Goal: Task Accomplishment & Management: Use online tool/utility

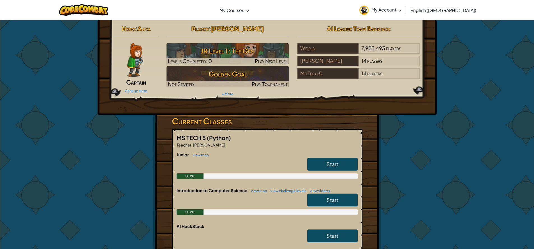
drag, startPoint x: 345, startPoint y: 163, endPoint x: 337, endPoint y: 165, distance: 8.3
click at [337, 165] on link "Start" at bounding box center [332, 164] width 50 height 13
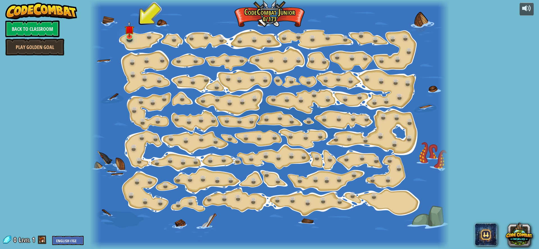
click at [140, 36] on div at bounding box center [268, 124] width 359 height 249
click at [132, 36] on div at bounding box center [129, 36] width 7 height 8
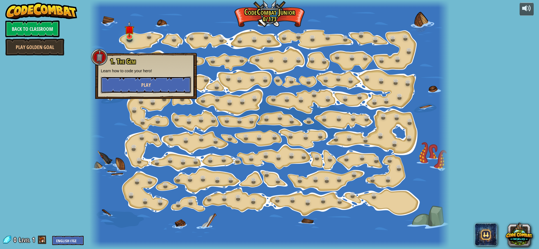
click at [133, 85] on button "Play" at bounding box center [146, 85] width 90 height 17
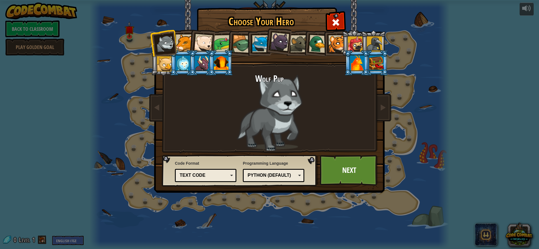
click at [279, 39] on div at bounding box center [279, 42] width 19 height 19
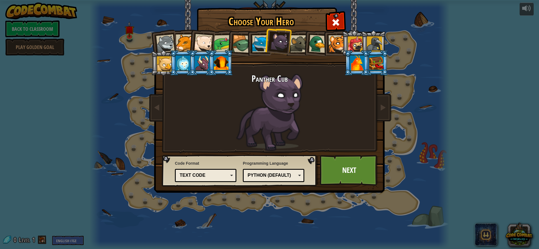
click at [158, 40] on div at bounding box center [165, 44] width 19 height 19
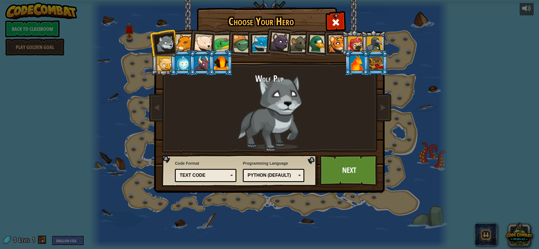
click at [179, 39] on div at bounding box center [184, 43] width 17 height 17
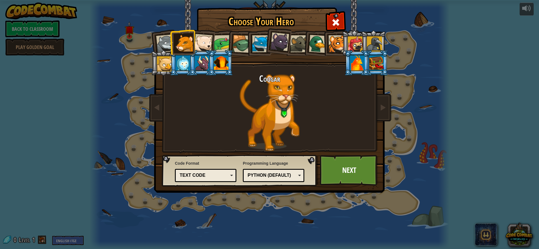
click at [160, 40] on div at bounding box center [165, 44] width 19 height 19
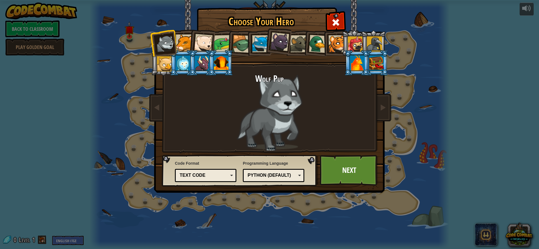
click at [358, 65] on div at bounding box center [357, 63] width 15 height 15
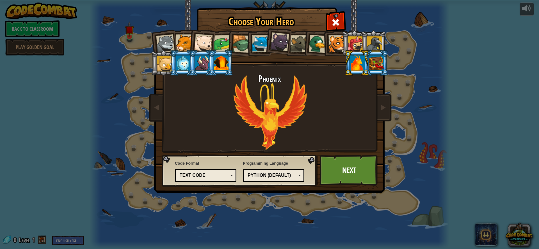
click at [354, 39] on div at bounding box center [355, 43] width 15 height 15
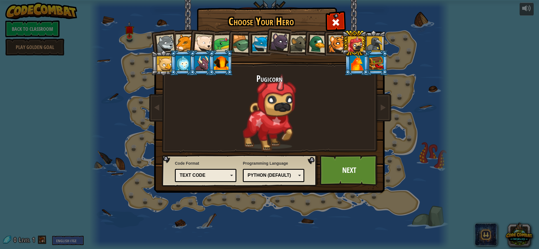
click at [229, 177] on div "Text code" at bounding box center [205, 175] width 54 height 9
click at [159, 65] on div at bounding box center [164, 63] width 15 height 15
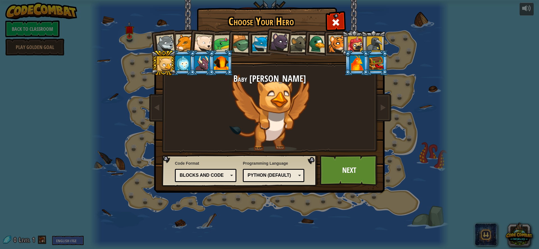
click at [360, 43] on div at bounding box center [355, 43] width 15 height 15
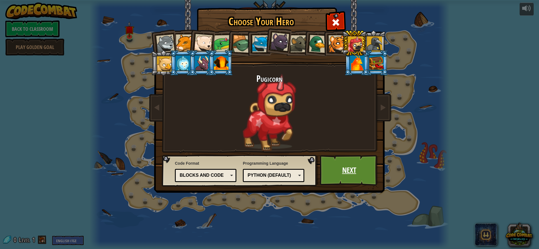
click at [347, 161] on link "Next" at bounding box center [349, 170] width 59 height 31
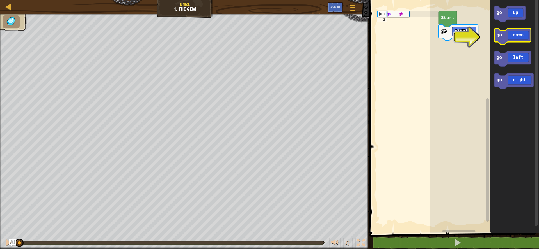
click at [507, 38] on icon "Blockly Workspace" at bounding box center [512, 37] width 37 height 16
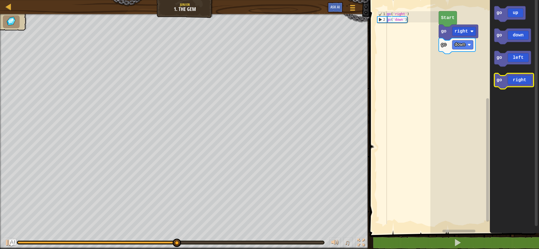
click at [513, 84] on icon "Blockly Workspace" at bounding box center [513, 81] width 39 height 16
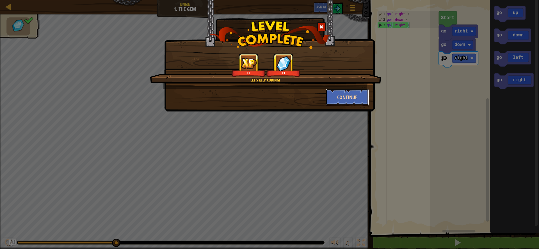
click at [366, 95] on button "Continue" at bounding box center [346, 97] width 43 height 17
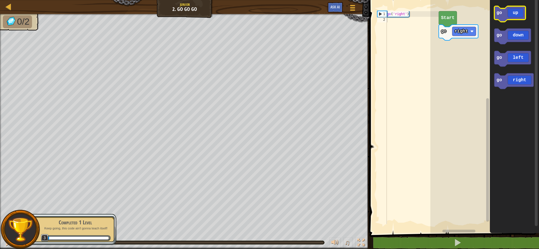
click at [504, 16] on icon "Blockly Workspace" at bounding box center [509, 14] width 31 height 16
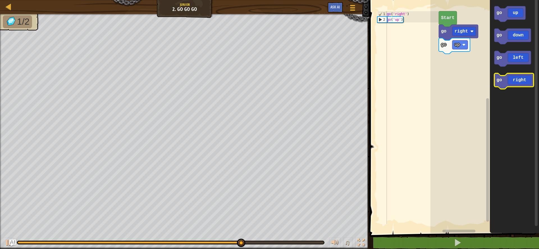
click at [502, 78] on icon "Blockly Workspace" at bounding box center [513, 81] width 39 height 16
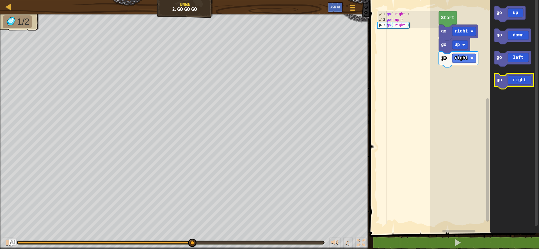
click at [502, 79] on icon "Blockly Workspace" at bounding box center [513, 81] width 39 height 16
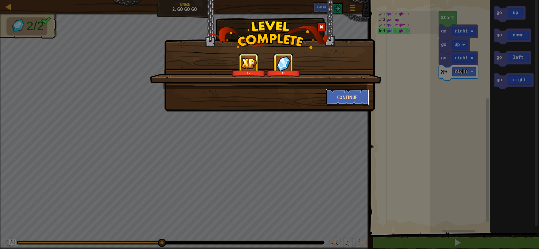
click at [356, 94] on button "Continue" at bounding box center [346, 97] width 43 height 17
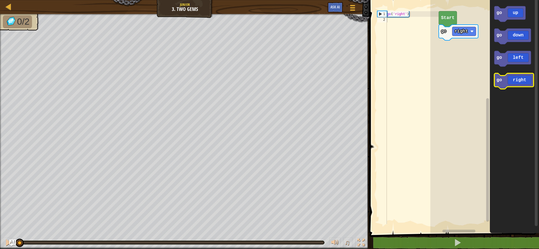
click at [506, 78] on icon "Blockly Workspace" at bounding box center [513, 81] width 39 height 16
click at [504, 79] on icon "Blockly Workspace" at bounding box center [513, 81] width 39 height 16
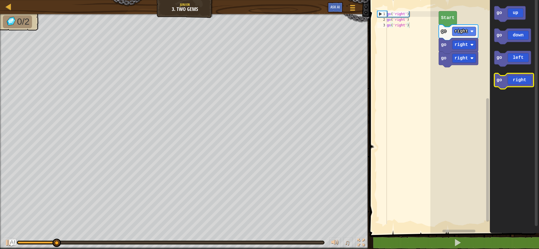
click at [504, 78] on icon "Blockly Workspace" at bounding box center [513, 81] width 39 height 16
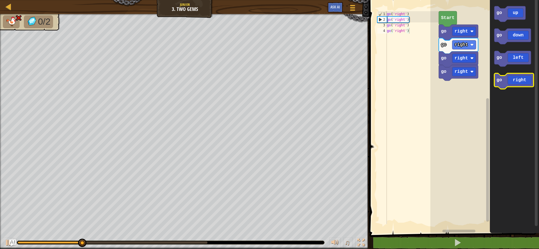
click at [504, 76] on icon "Blockly Workspace" at bounding box center [513, 81] width 39 height 16
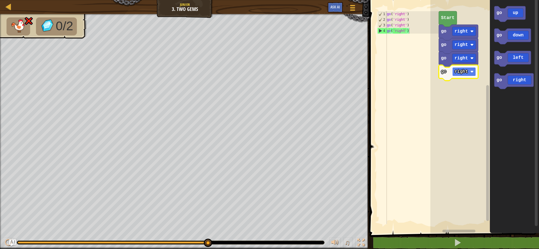
click at [463, 73] on text "right" at bounding box center [460, 71] width 13 height 5
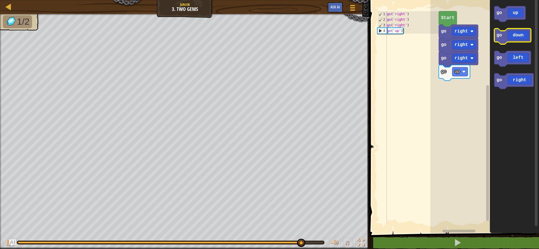
click at [506, 39] on icon "Blockly Workspace" at bounding box center [512, 37] width 37 height 16
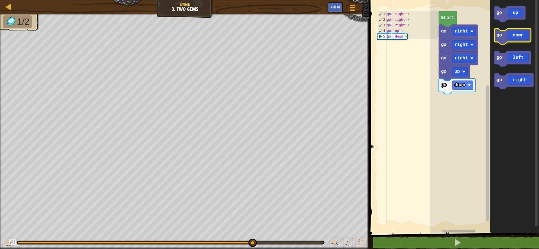
click at [507, 40] on icon "Blockly Workspace" at bounding box center [512, 37] width 37 height 16
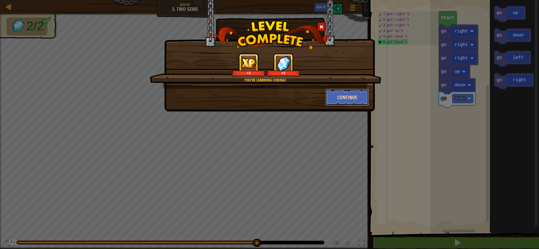
click at [356, 94] on button "Continue" at bounding box center [346, 97] width 43 height 17
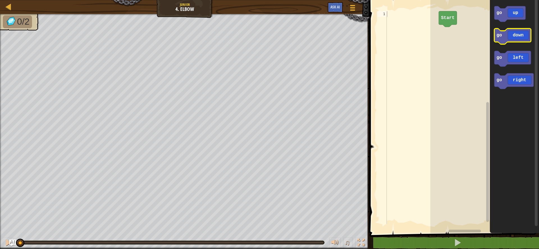
click at [522, 37] on icon "Blockly Workspace" at bounding box center [512, 37] width 37 height 16
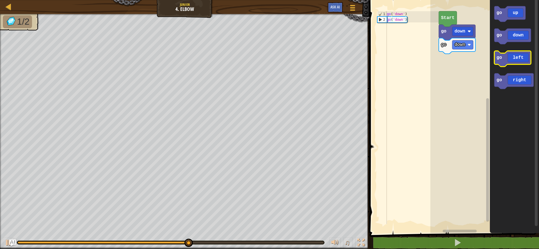
click at [521, 59] on icon "Blockly Workspace" at bounding box center [512, 59] width 37 height 16
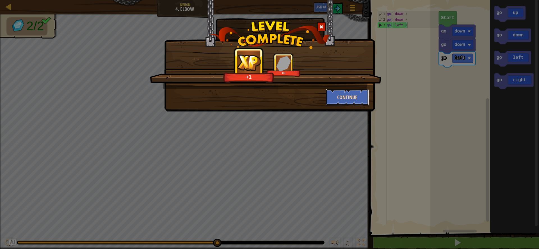
click at [334, 92] on button "Continue" at bounding box center [346, 97] width 43 height 17
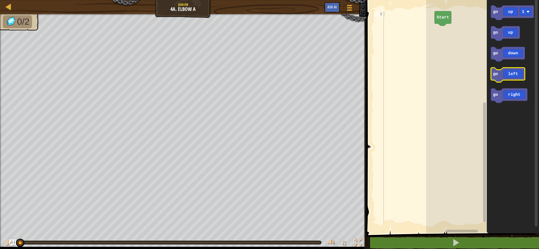
click at [502, 71] on icon "Blockly Workspace" at bounding box center [508, 75] width 34 height 15
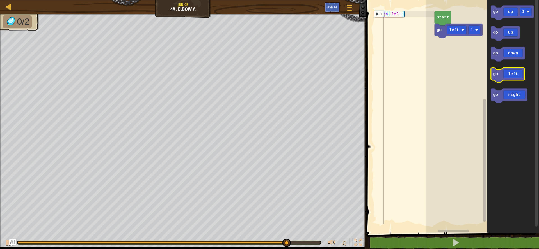
click at [509, 73] on icon "Blockly Workspace" at bounding box center [508, 75] width 34 height 15
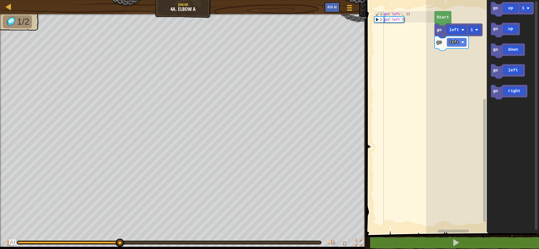
click at [506, 58] on icon "Blockly Workspace" at bounding box center [512, 115] width 52 height 236
click at [509, 53] on icon "Blockly Workspace" at bounding box center [508, 50] width 34 height 15
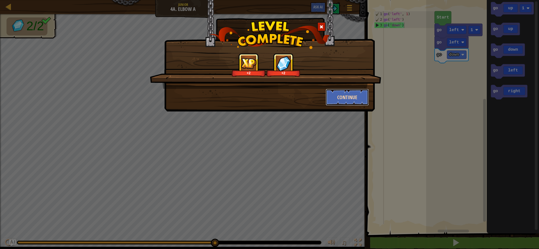
click at [359, 98] on button "Continue" at bounding box center [346, 97] width 43 height 17
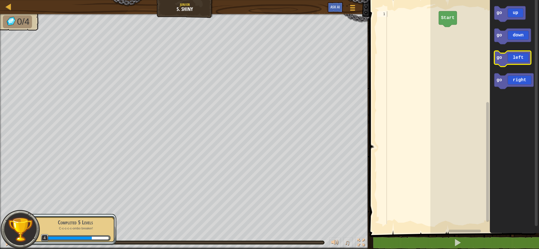
click at [505, 58] on icon "Blockly Workspace" at bounding box center [512, 59] width 37 height 16
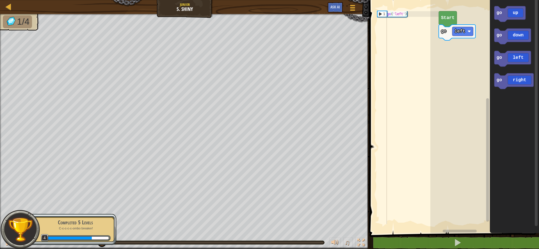
click at [490, 61] on icon "Blockly Workspace" at bounding box center [514, 115] width 49 height 236
click at [510, 58] on icon "Blockly Workspace" at bounding box center [512, 59] width 37 height 16
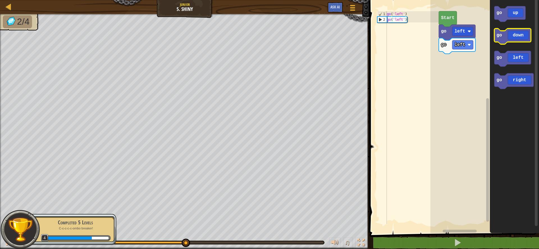
click at [514, 35] on icon "Blockly Workspace" at bounding box center [512, 37] width 37 height 16
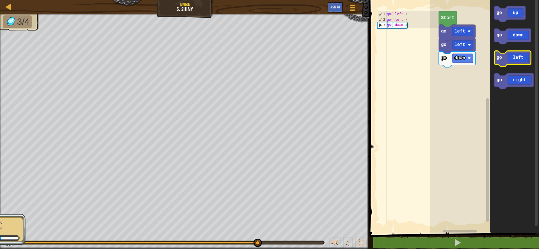
click at [508, 60] on icon "Blockly Workspace" at bounding box center [512, 59] width 37 height 16
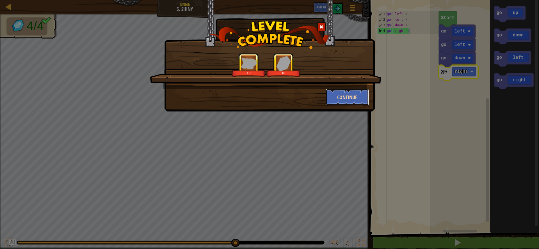
click at [333, 99] on button "Continue" at bounding box center [346, 97] width 43 height 17
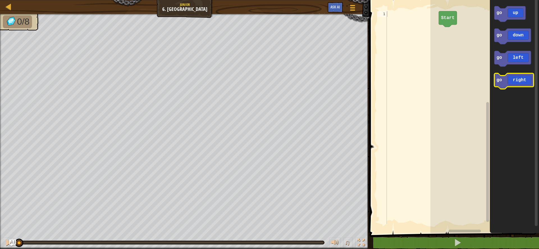
click at [514, 79] on icon "Blockly Workspace" at bounding box center [513, 81] width 39 height 16
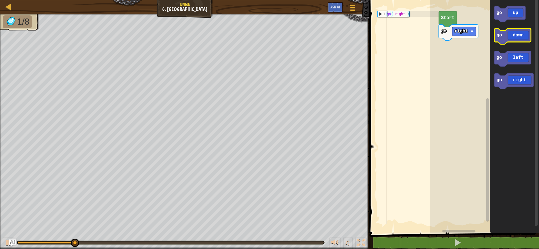
click at [522, 40] on icon "Blockly Workspace" at bounding box center [512, 37] width 37 height 16
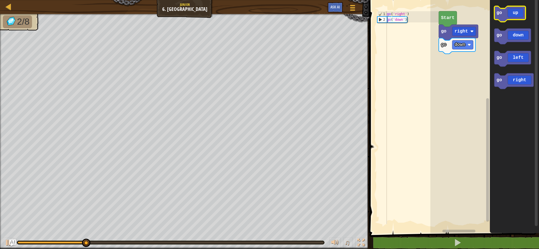
click at [520, 13] on icon "Blockly Workspace" at bounding box center [509, 14] width 31 height 16
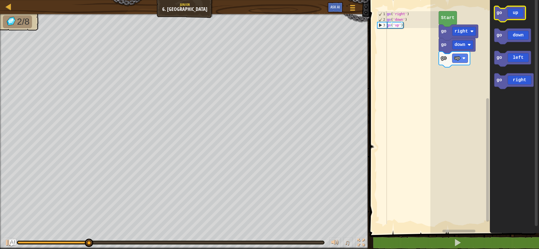
click at [520, 13] on icon "Blockly Workspace" at bounding box center [509, 14] width 31 height 16
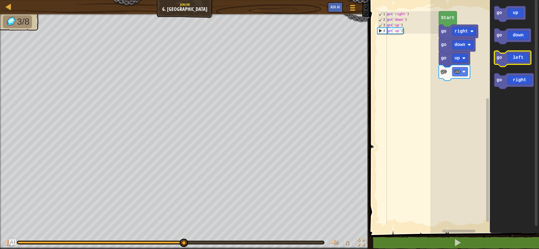
click at [508, 59] on icon "Blockly Workspace" at bounding box center [512, 59] width 37 height 16
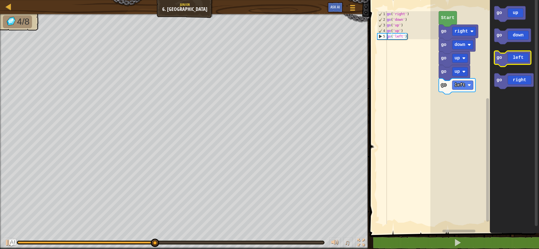
click at [506, 58] on icon "Blockly Workspace" at bounding box center [512, 59] width 37 height 16
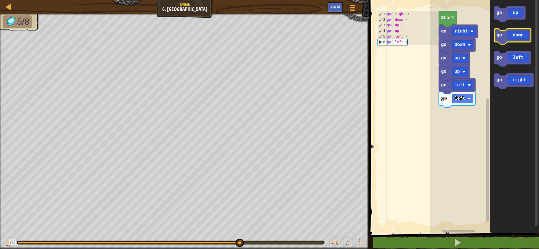
click at [503, 36] on icon "Blockly Workspace" at bounding box center [512, 37] width 37 height 16
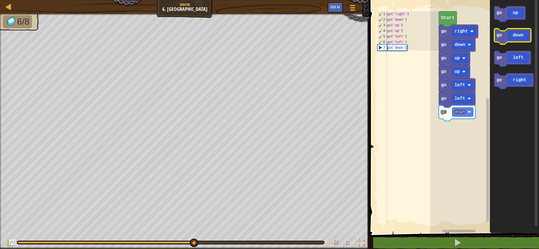
click at [503, 36] on icon "Blockly Workspace" at bounding box center [512, 37] width 37 height 16
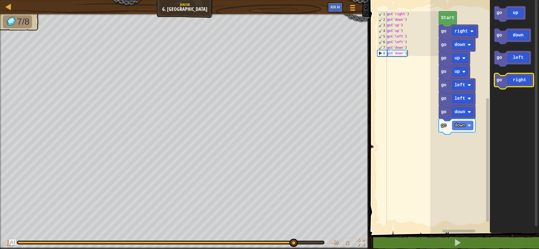
click at [519, 79] on icon "Blockly Workspace" at bounding box center [513, 81] width 39 height 16
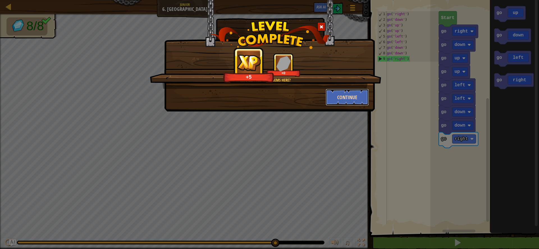
click at [361, 93] on button "Continue" at bounding box center [346, 97] width 43 height 17
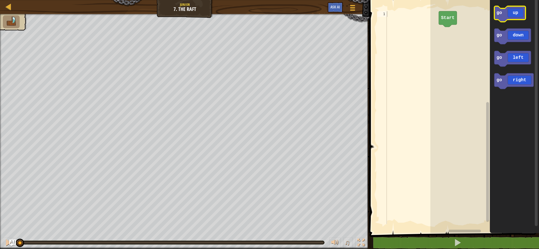
click at [504, 15] on icon "Blockly Workspace" at bounding box center [509, 14] width 31 height 16
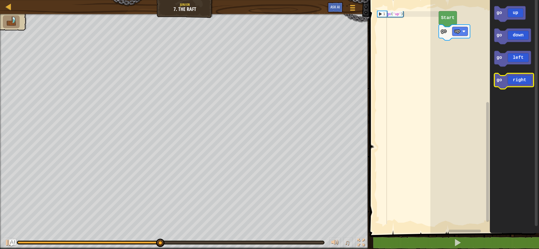
click at [504, 79] on icon "Blockly Workspace" at bounding box center [513, 81] width 39 height 16
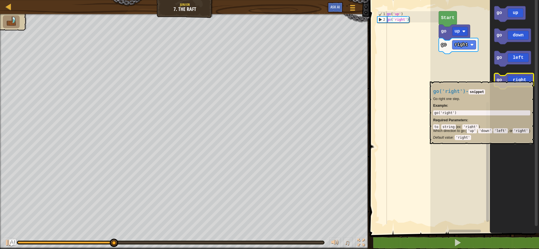
click at [504, 79] on icon "Blockly Workspace" at bounding box center [513, 81] width 39 height 16
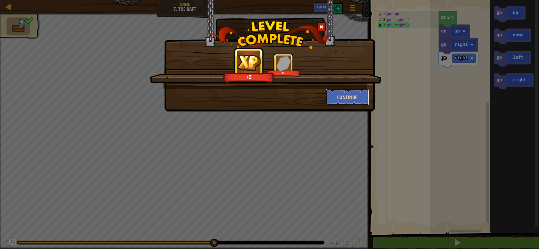
click at [357, 96] on button "Continue" at bounding box center [346, 97] width 43 height 17
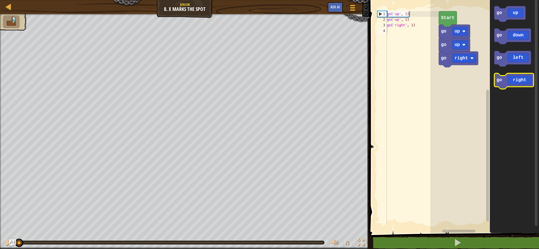
click at [513, 81] on icon "Blockly Workspace" at bounding box center [513, 81] width 39 height 16
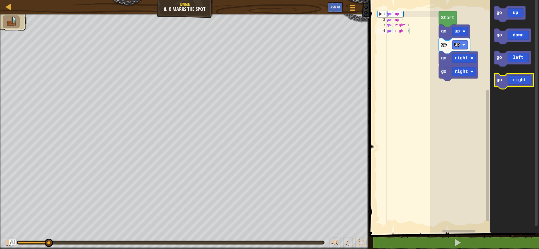
click at [514, 79] on icon "Blockly Workspace" at bounding box center [513, 81] width 39 height 16
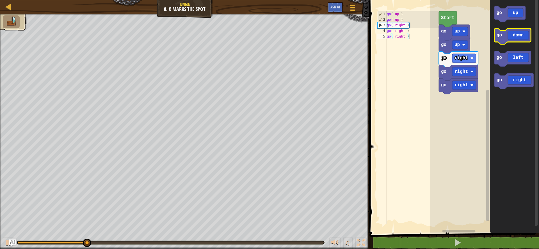
click at [509, 35] on icon "Blockly Workspace" at bounding box center [512, 37] width 37 height 16
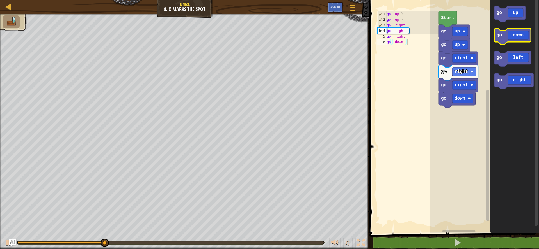
click at [508, 44] on g "go up go down go left go right" at bounding box center [513, 47] width 39 height 83
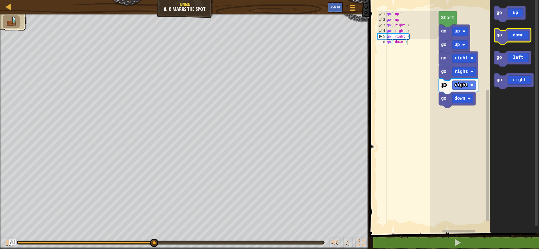
click at [508, 42] on icon "Blockly Workspace" at bounding box center [512, 37] width 37 height 16
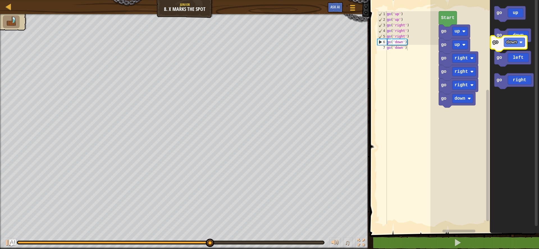
click at [498, 47] on icon "go up go down go left go right" at bounding box center [514, 115] width 49 height 236
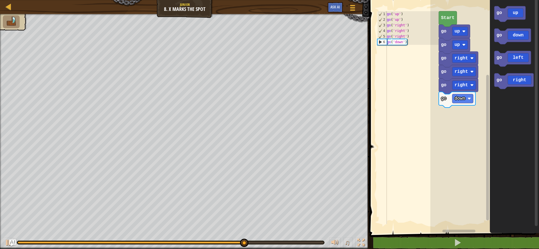
click at [498, 49] on icon "Blockly Workspace" at bounding box center [514, 115] width 49 height 236
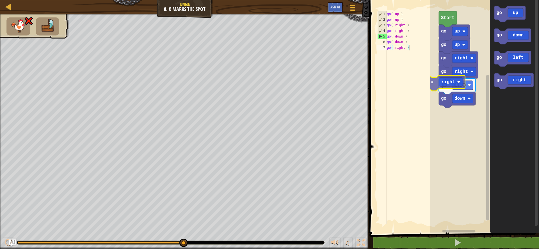
click at [445, 80] on div "Start go up go up go right go right go down go down go right go up go down go l…" at bounding box center [484, 115] width 109 height 236
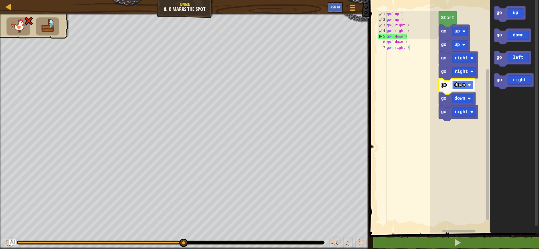
click at [464, 86] on text "down" at bounding box center [459, 85] width 11 height 5
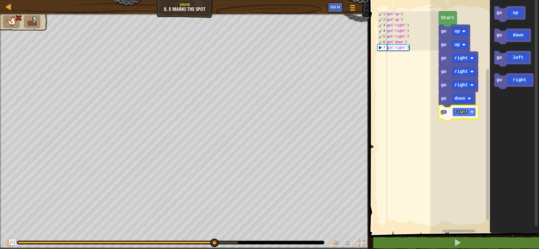
click at [467, 116] on rect "Blockly Workspace" at bounding box center [464, 112] width 24 height 9
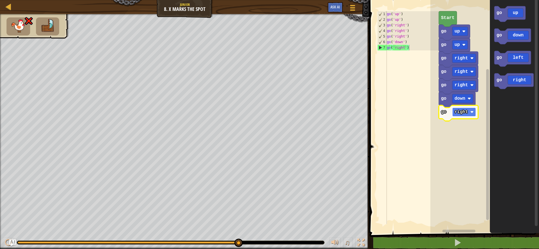
click at [459, 116] on rect "Blockly Workspace" at bounding box center [464, 112] width 24 height 9
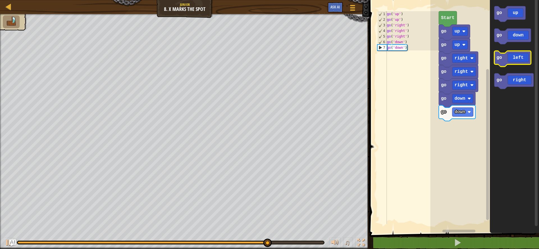
click at [508, 62] on icon "Blockly Workspace" at bounding box center [512, 59] width 37 height 16
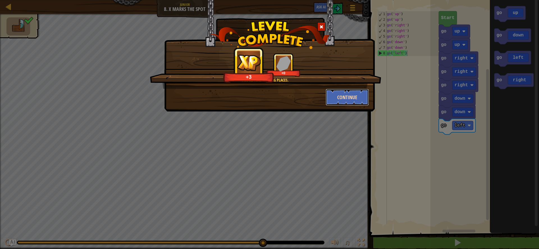
click at [328, 94] on button "Continue" at bounding box center [346, 97] width 43 height 17
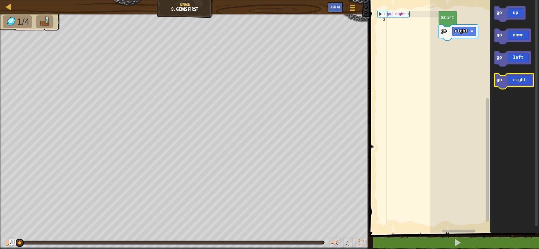
click at [505, 83] on icon "Blockly Workspace" at bounding box center [513, 81] width 39 height 16
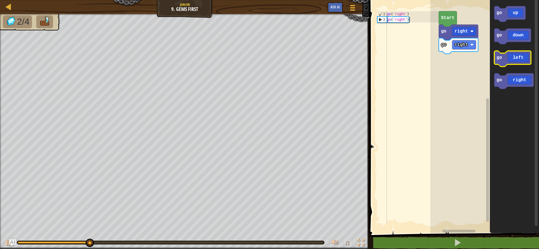
click at [510, 58] on icon "Blockly Workspace" at bounding box center [512, 59] width 37 height 16
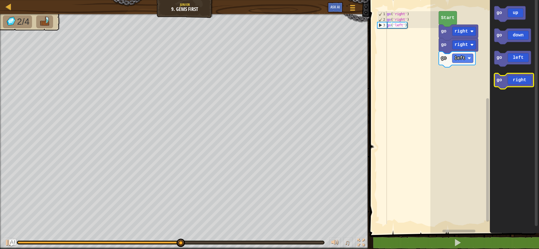
click at [515, 81] on icon "Blockly Workspace" at bounding box center [513, 81] width 39 height 16
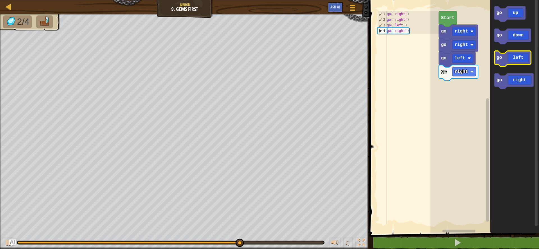
click at [512, 63] on icon "Blockly Workspace" at bounding box center [512, 59] width 37 height 16
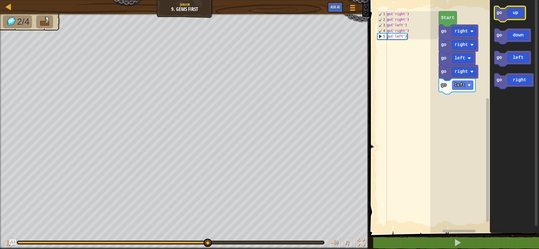
click at [515, 20] on g "go up" at bounding box center [509, 14] width 31 height 16
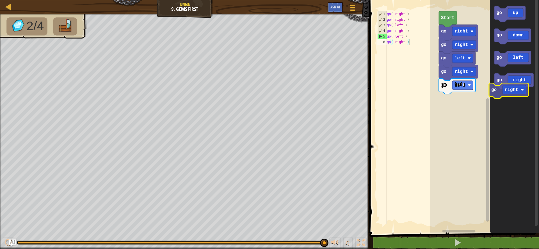
click at [506, 91] on icon "go up go down go left go right" at bounding box center [514, 115] width 49 height 236
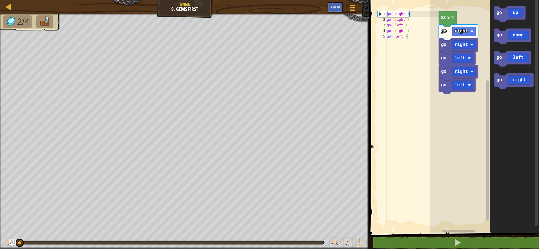
drag, startPoint x: 326, startPoint y: 243, endPoint x: 0, endPoint y: 220, distance: 326.5
click at [0, 220] on div "2/4 ♫ Pugicorn" at bounding box center [269, 131] width 539 height 235
click at [466, 88] on rect "Blockly Workspace" at bounding box center [462, 85] width 21 height 9
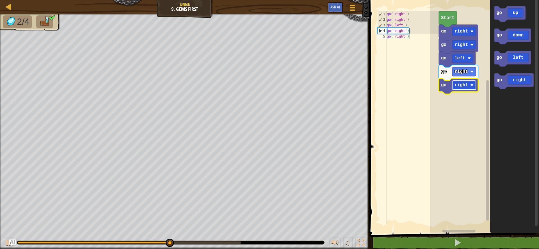
click at [462, 86] on text "right" at bounding box center [460, 85] width 13 height 5
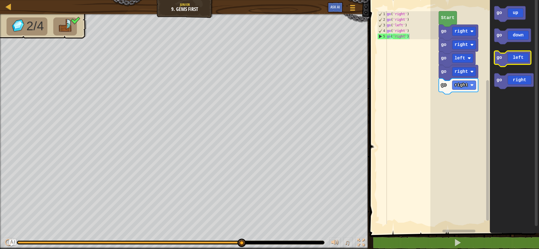
click at [503, 65] on icon "Blockly Workspace" at bounding box center [512, 59] width 37 height 16
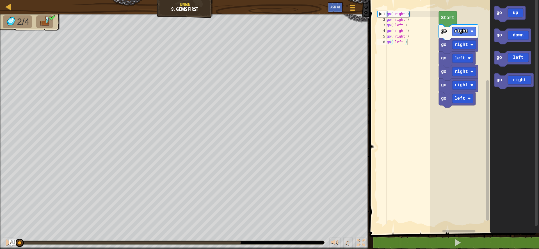
drag, startPoint x: 243, startPoint y: 243, endPoint x: 225, endPoint y: 244, distance: 17.7
click at [4, 243] on div "♫" at bounding box center [184, 241] width 369 height 17
click at [457, 87] on text "right" at bounding box center [460, 85] width 13 height 5
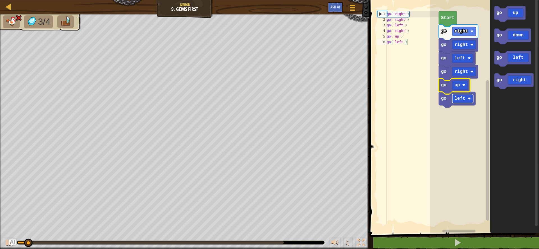
click at [466, 99] on rect "Blockly Workspace" at bounding box center [462, 98] width 21 height 9
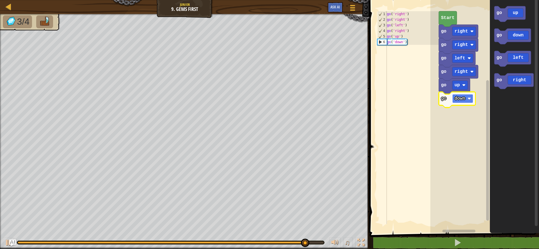
click at [456, 97] on text "down" at bounding box center [459, 98] width 11 height 5
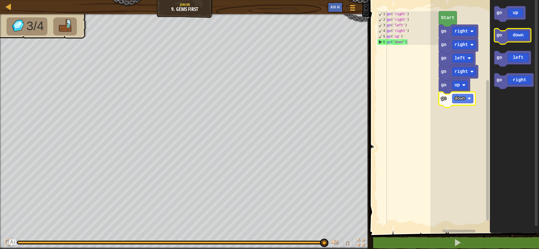
click at [515, 41] on icon "Blockly Workspace" at bounding box center [512, 37] width 37 height 16
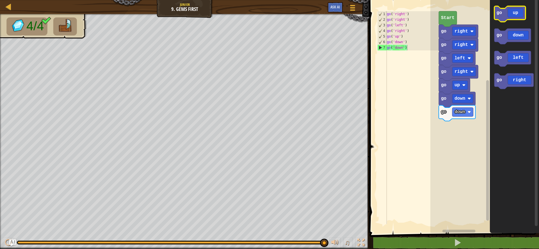
click at [505, 10] on icon "Blockly Workspace" at bounding box center [509, 14] width 31 height 16
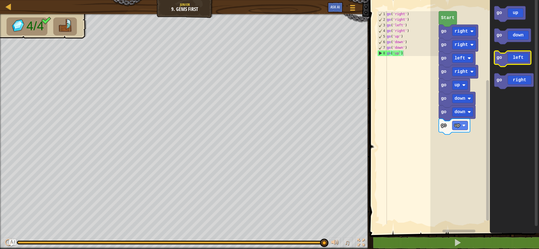
click at [520, 61] on icon "Blockly Workspace" at bounding box center [512, 59] width 37 height 16
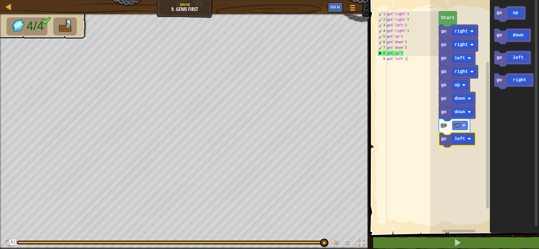
click at [444, 144] on icon "Blockly Workspace" at bounding box center [456, 140] width 37 height 16
click at [452, 139] on rect "Blockly Workspace" at bounding box center [462, 139] width 21 height 9
click at [451, 141] on g "go left" at bounding box center [456, 140] width 37 height 16
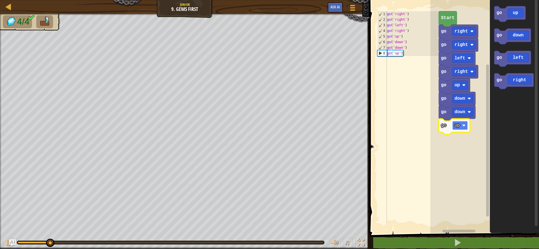
click at [452, 125] on rect "Blockly Workspace" at bounding box center [459, 125] width 15 height 9
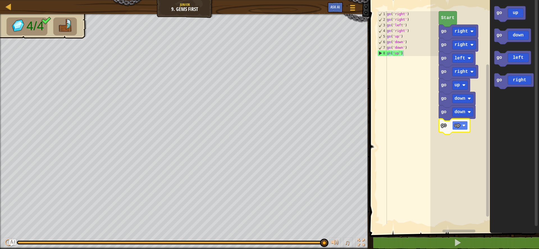
click at [460, 127] on rect "Blockly Workspace" at bounding box center [459, 125] width 15 height 9
click at [512, 55] on icon "Blockly Workspace" at bounding box center [512, 59] width 37 height 16
click at [457, 126] on text "up" at bounding box center [456, 125] width 5 height 5
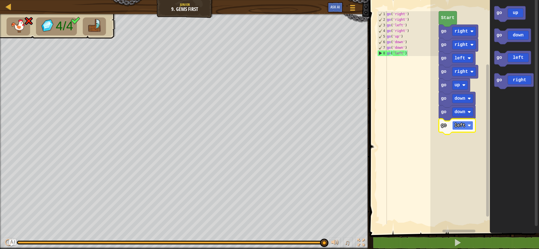
click at [466, 125] on rect "Blockly Workspace" at bounding box center [462, 125] width 21 height 9
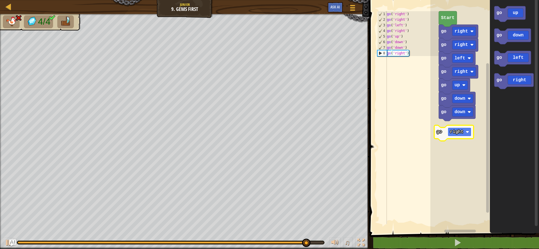
click at [453, 136] on rect "Blockly Workspace" at bounding box center [459, 132] width 24 height 9
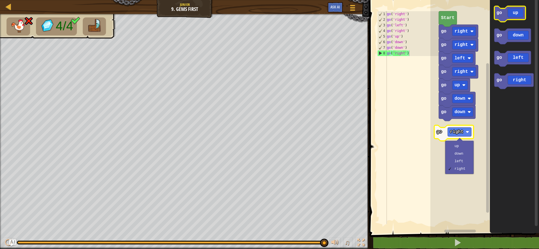
click at [514, 15] on icon "Blockly Workspace" at bounding box center [509, 14] width 31 height 16
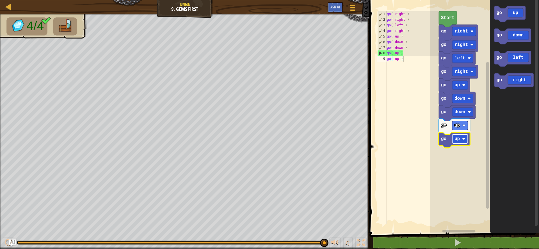
click at [461, 140] on rect "Blockly Workspace" at bounding box center [459, 139] width 15 height 9
click at [456, 142] on rect "Blockly Workspace" at bounding box center [459, 139] width 15 height 9
click at [462, 139] on text "left" at bounding box center [459, 139] width 11 height 5
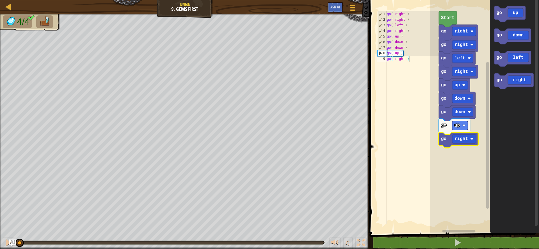
drag, startPoint x: 325, startPoint y: 240, endPoint x: 11, endPoint y: 233, distance: 314.3
click at [11, 233] on div "♫" at bounding box center [184, 241] width 369 height 17
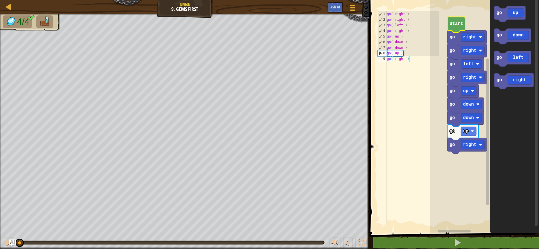
click at [455, 25] on text "Start" at bounding box center [455, 23] width 13 height 5
click at [8, 241] on div at bounding box center [8, 242] width 7 height 7
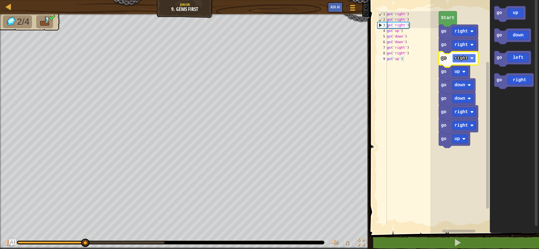
click at [465, 60] on text "right" at bounding box center [460, 58] width 13 height 5
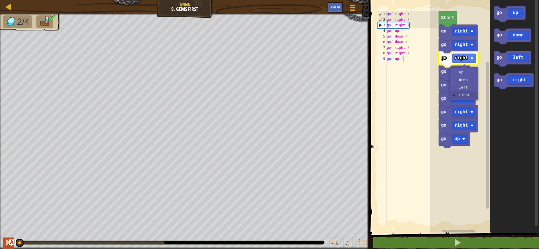
drag, startPoint x: 164, startPoint y: 246, endPoint x: 6, endPoint y: 245, distance: 157.9
click at [7, 245] on div "♫" at bounding box center [184, 241] width 369 height 17
click at [6, 245] on div at bounding box center [8, 242] width 7 height 7
click at [6, 242] on div at bounding box center [8, 242] width 7 height 7
click at [468, 59] on rect "Blockly Workspace" at bounding box center [464, 58] width 24 height 9
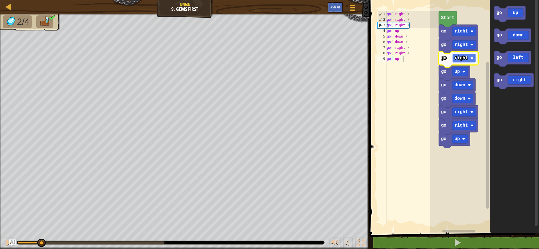
click at [460, 61] on text "right" at bounding box center [460, 58] width 13 height 5
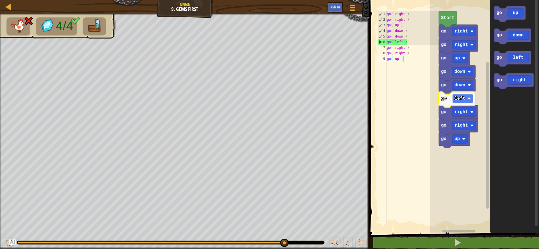
click at [462, 100] on text "left" at bounding box center [459, 98] width 11 height 5
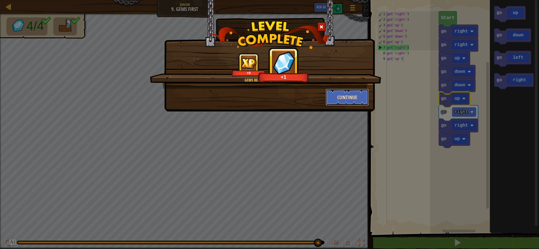
click at [354, 90] on button "Continue" at bounding box center [346, 97] width 43 height 17
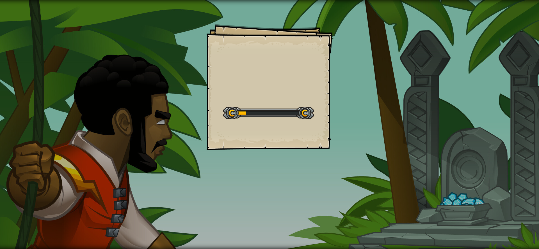
click at [347, 175] on div "Goals Start Level Error loading from server. Try refreshing the page. You'll ne…" at bounding box center [269, 124] width 539 height 249
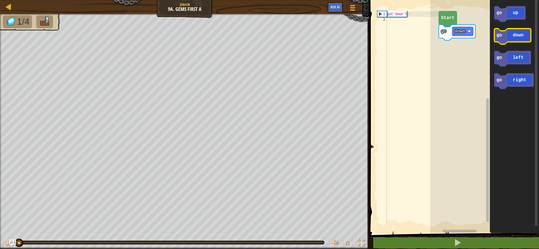
click at [521, 38] on icon "Blockly Workspace" at bounding box center [512, 37] width 37 height 16
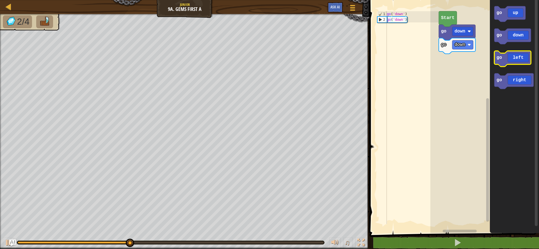
click at [513, 57] on icon "Blockly Workspace" at bounding box center [512, 59] width 37 height 16
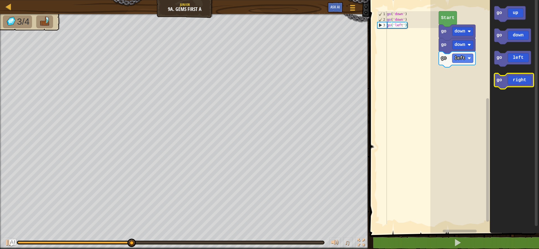
click at [505, 80] on icon "Blockly Workspace" at bounding box center [513, 81] width 39 height 16
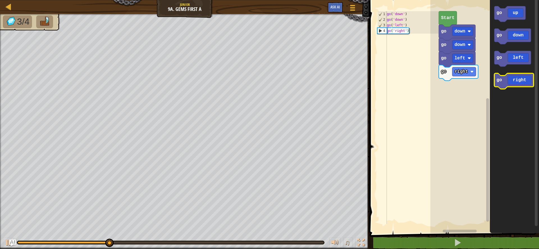
click at [505, 80] on icon "Blockly Workspace" at bounding box center [513, 81] width 39 height 16
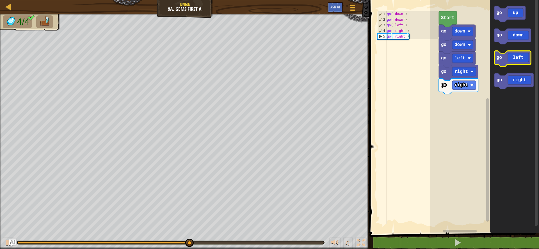
click at [510, 57] on icon "Blockly Workspace" at bounding box center [512, 59] width 37 height 16
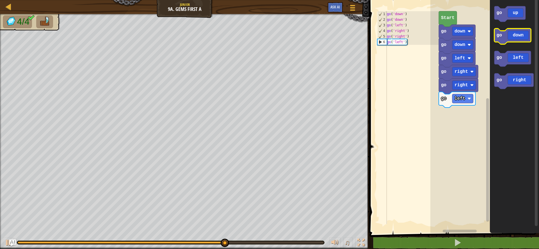
click at [509, 36] on icon "Blockly Workspace" at bounding box center [512, 37] width 37 height 16
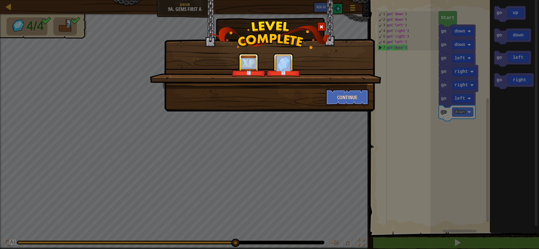
drag, startPoint x: 337, startPoint y: 91, endPoint x: 332, endPoint y: 102, distance: 12.9
click at [332, 102] on div "+3 +3 Continue" at bounding box center [269, 79] width 199 height 52
click at [338, 94] on button "Continue" at bounding box center [346, 97] width 43 height 17
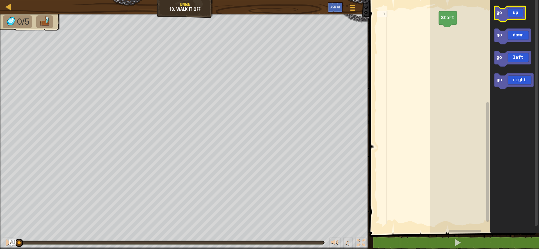
click at [515, 13] on icon "Blockly Workspace" at bounding box center [509, 14] width 31 height 16
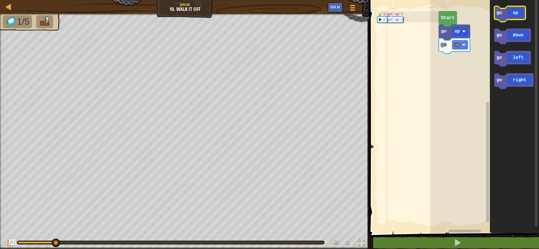
click at [515, 13] on icon "Blockly Workspace" at bounding box center [509, 14] width 31 height 16
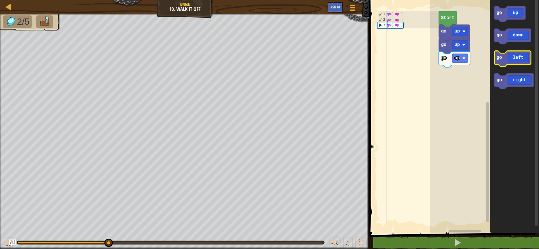
click at [527, 62] on icon "Blockly Workspace" at bounding box center [512, 59] width 37 height 16
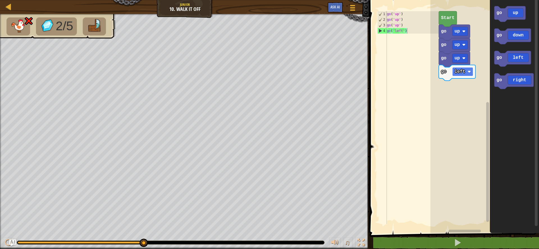
click at [465, 75] on rect "Blockly Workspace" at bounding box center [462, 71] width 21 height 9
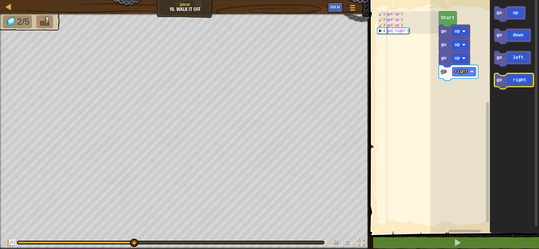
click at [504, 85] on icon "Blockly Workspace" at bounding box center [513, 81] width 39 height 16
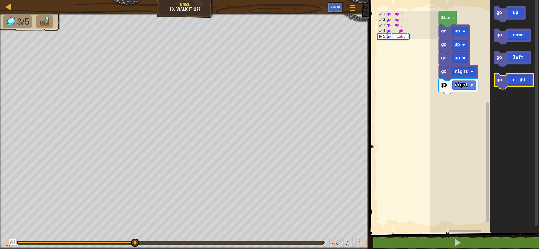
click at [509, 83] on icon "Blockly Workspace" at bounding box center [513, 81] width 39 height 16
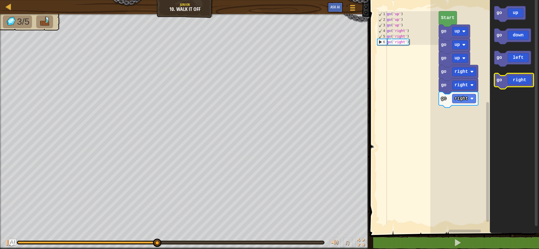
click at [509, 85] on icon "Blockly Workspace" at bounding box center [513, 81] width 39 height 16
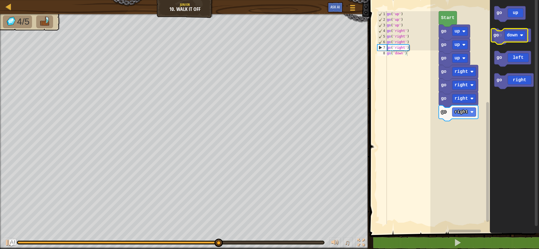
click at [523, 40] on icon "Blockly Workspace" at bounding box center [512, 37] width 37 height 16
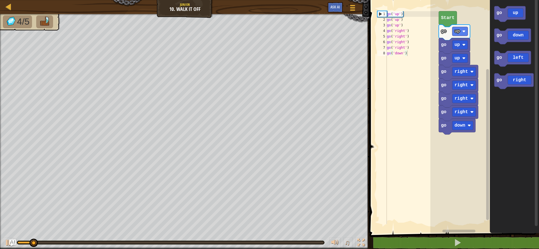
click at [523, 40] on icon "Blockly Workspace" at bounding box center [512, 37] width 37 height 16
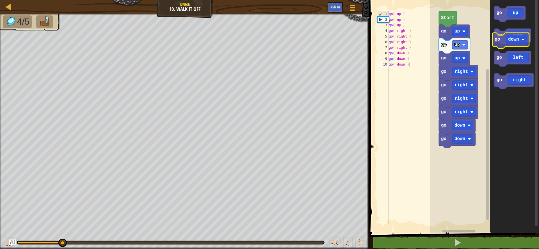
click at [510, 62] on g "go up go down go left go right" at bounding box center [513, 47] width 39 height 83
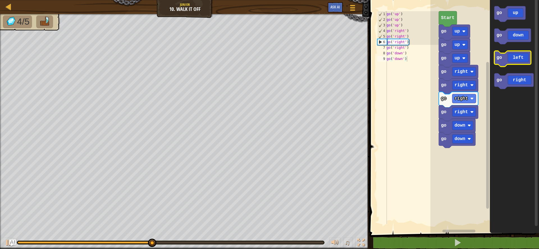
click at [512, 58] on icon "Blockly Workspace" at bounding box center [512, 59] width 37 height 16
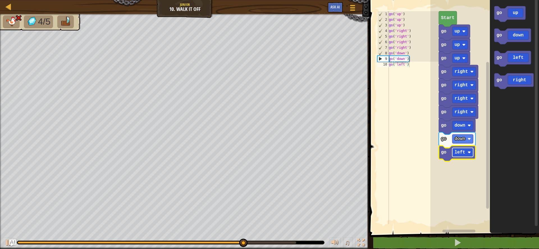
click at [466, 152] on rect "Blockly Workspace" at bounding box center [462, 152] width 21 height 9
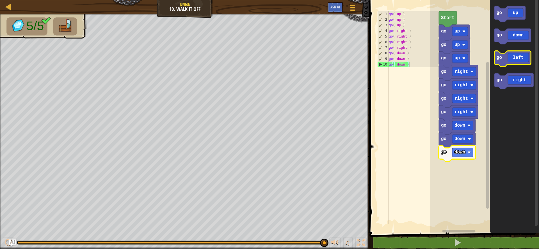
click at [505, 64] on icon "Blockly Workspace" at bounding box center [512, 59] width 37 height 16
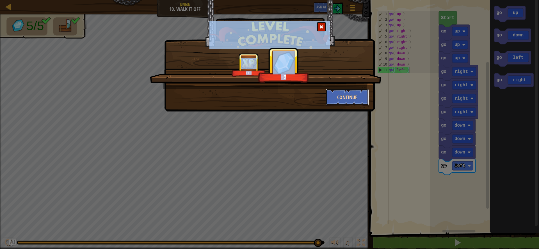
click at [347, 93] on button "Continue" at bounding box center [346, 97] width 43 height 17
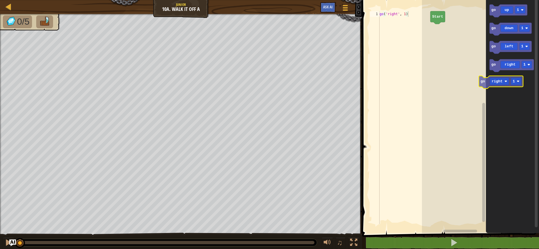
click at [499, 82] on icon "go up 1 go down 1 go left 1 go right 1" at bounding box center [512, 115] width 53 height 236
click at [505, 65] on icon "Blockly Workspace" at bounding box center [511, 65] width 44 height 13
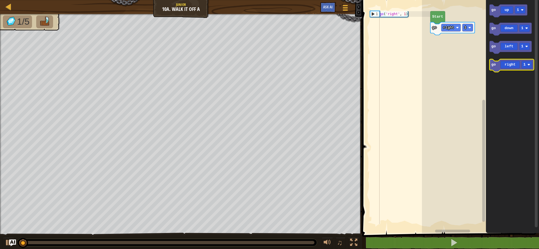
click at [506, 65] on icon "Blockly Workspace" at bounding box center [511, 65] width 44 height 13
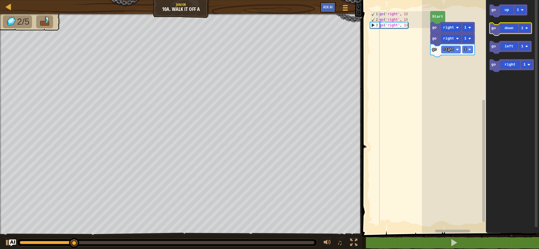
click at [506, 28] on icon "Blockly Workspace" at bounding box center [510, 29] width 42 height 13
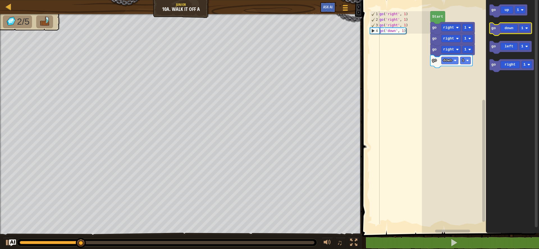
click at [506, 31] on icon "Blockly Workspace" at bounding box center [510, 29] width 42 height 13
click at [515, 45] on g "go up 1 go down 1 go left 1 go right 1" at bounding box center [511, 38] width 44 height 68
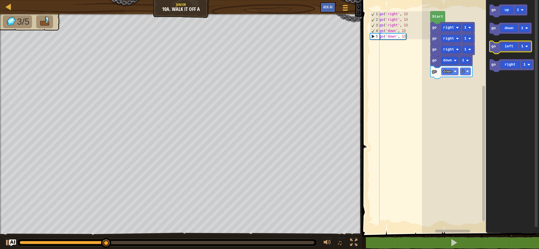
click at [516, 45] on icon "Blockly Workspace" at bounding box center [510, 47] width 42 height 13
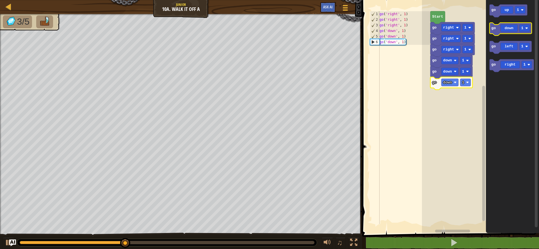
click at [493, 24] on icon "Blockly Workspace" at bounding box center [510, 29] width 42 height 13
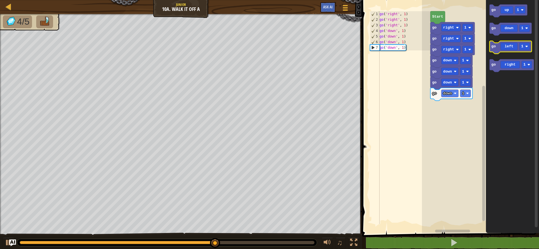
click at [507, 50] on icon "Blockly Workspace" at bounding box center [510, 47] width 42 height 13
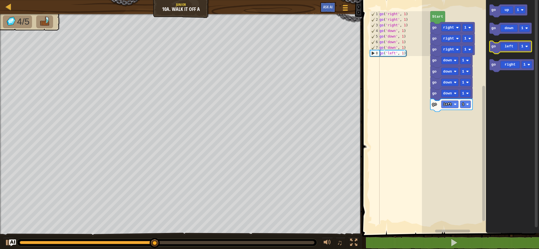
click at [507, 50] on icon "Blockly Workspace" at bounding box center [510, 47] width 42 height 13
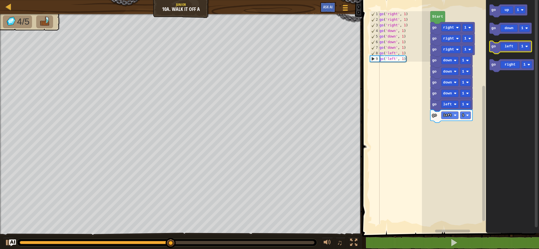
click at [507, 50] on icon "Blockly Workspace" at bounding box center [510, 47] width 42 height 13
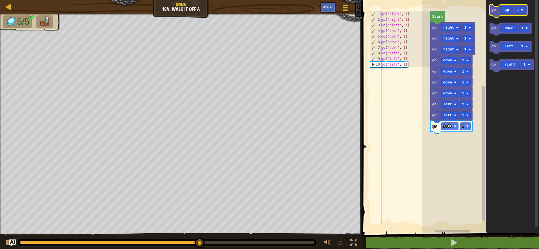
click at [502, 13] on icon "Blockly Workspace" at bounding box center [508, 10] width 38 height 13
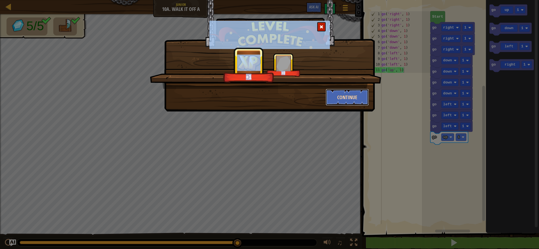
click at [334, 100] on button "Continue" at bounding box center [346, 97] width 43 height 17
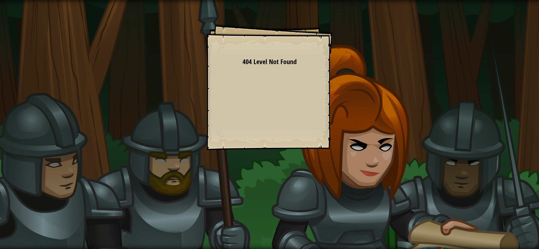
click at [251, 95] on div "Goals Start Level Error loading from server. Try refreshing the page. 404 Level…" at bounding box center [269, 87] width 126 height 126
